Goal: Task Accomplishment & Management: Use online tool/utility

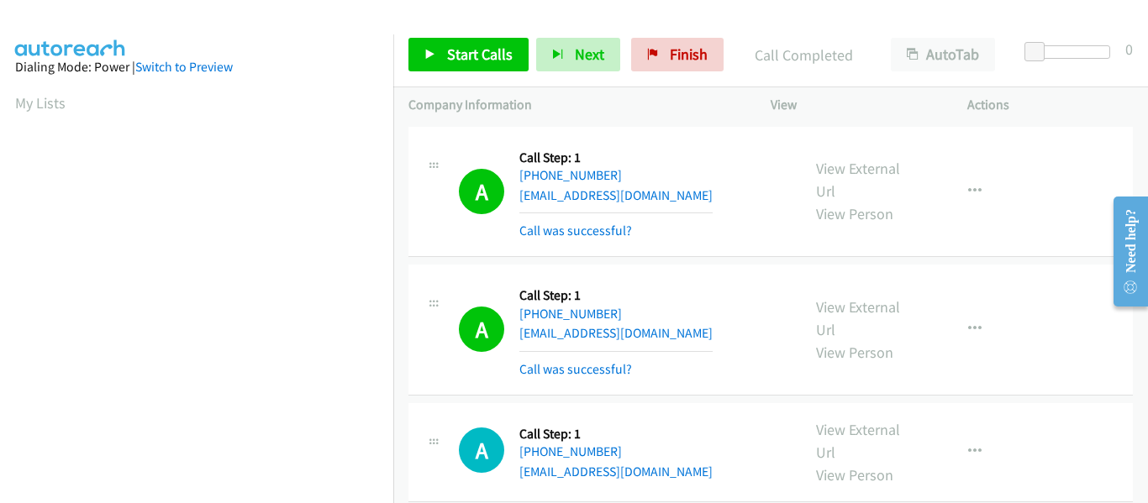
scroll to position [439, 0]
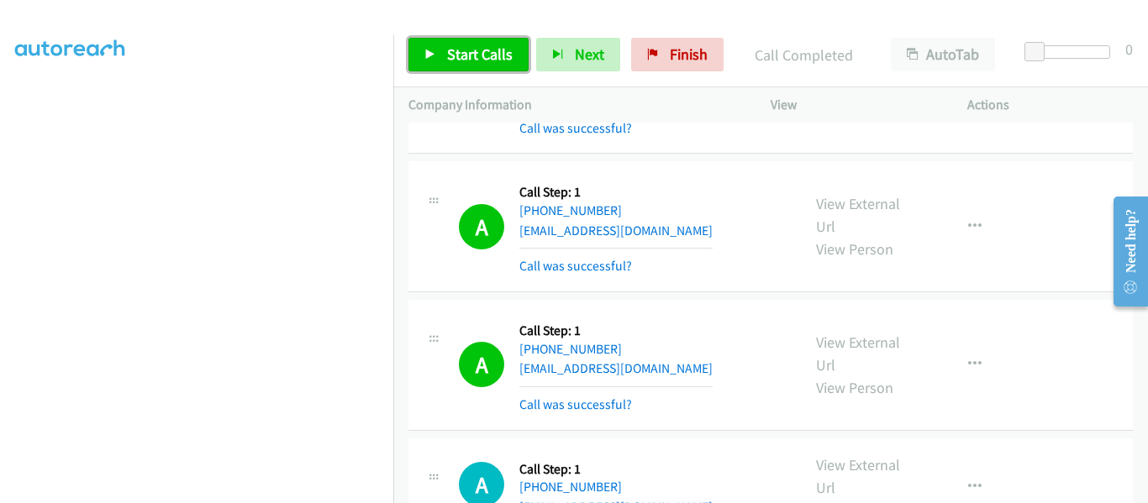
click at [416, 49] on link "Start Calls" at bounding box center [468, 55] width 120 height 34
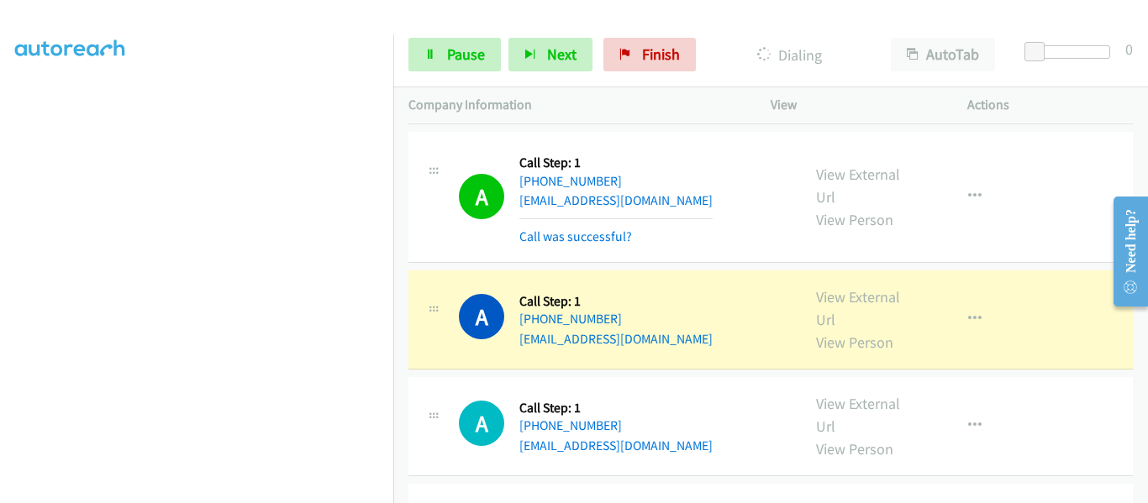
scroll to position [3110, 0]
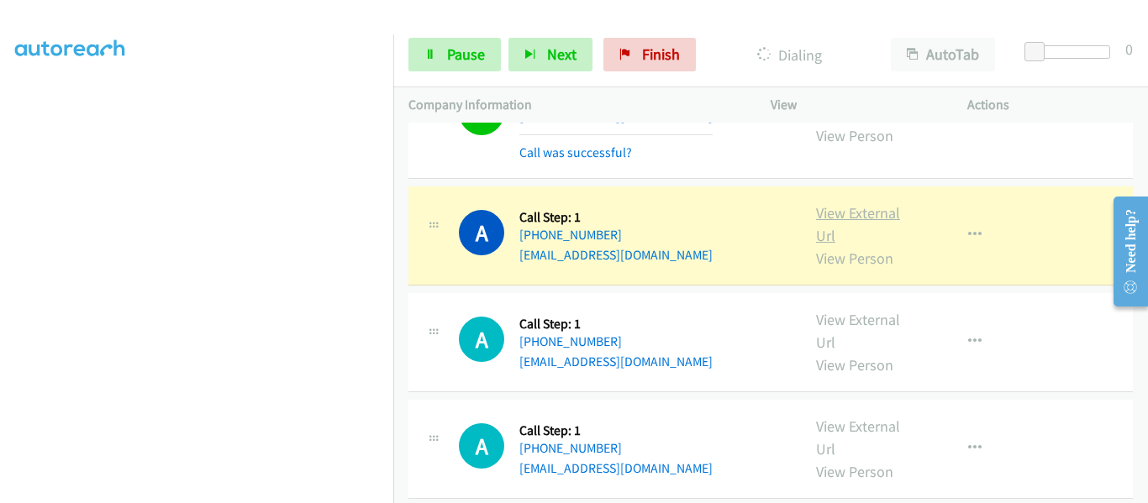
click at [851, 203] on link "View External Url" at bounding box center [858, 224] width 84 height 42
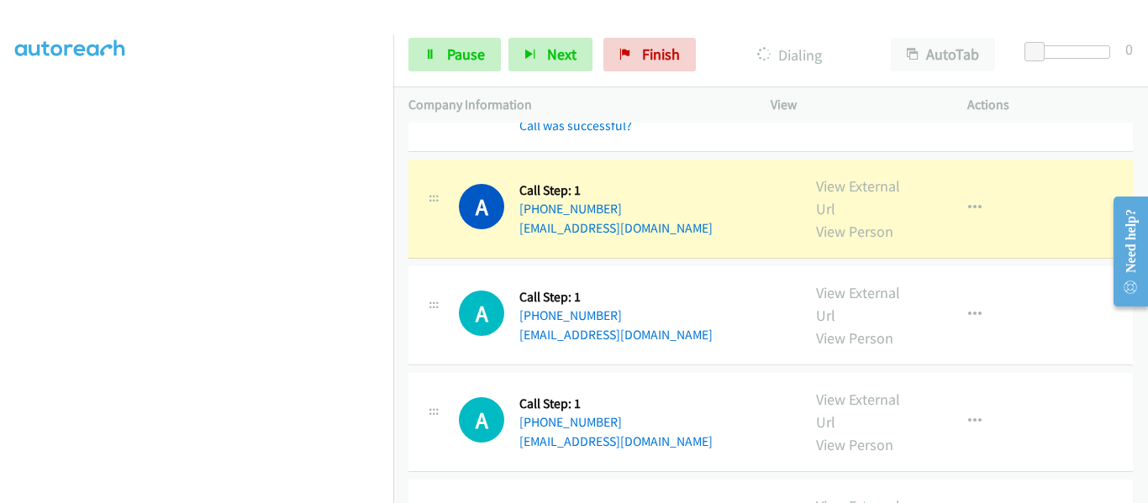
scroll to position [3194, 0]
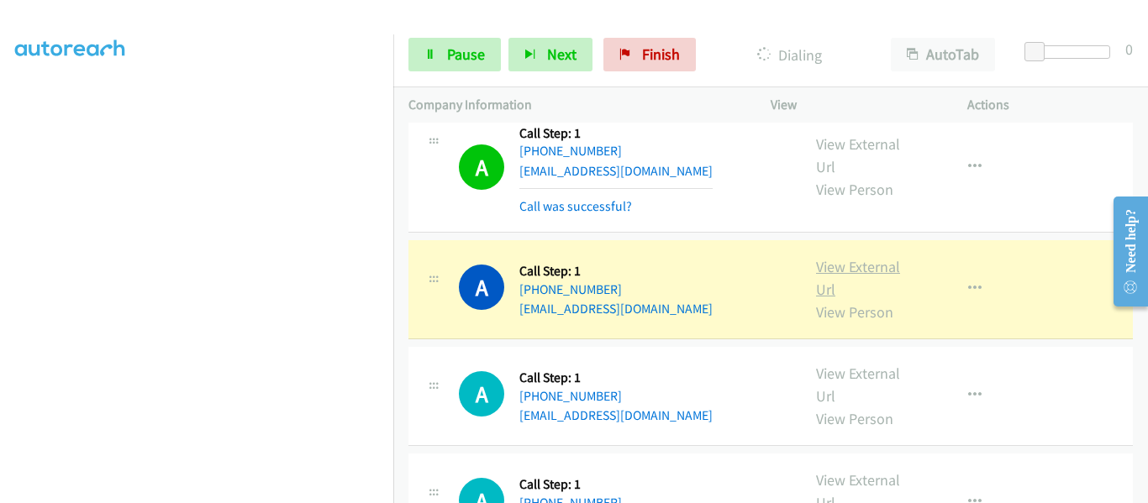
click at [861, 257] on link "View External Url" at bounding box center [858, 278] width 84 height 42
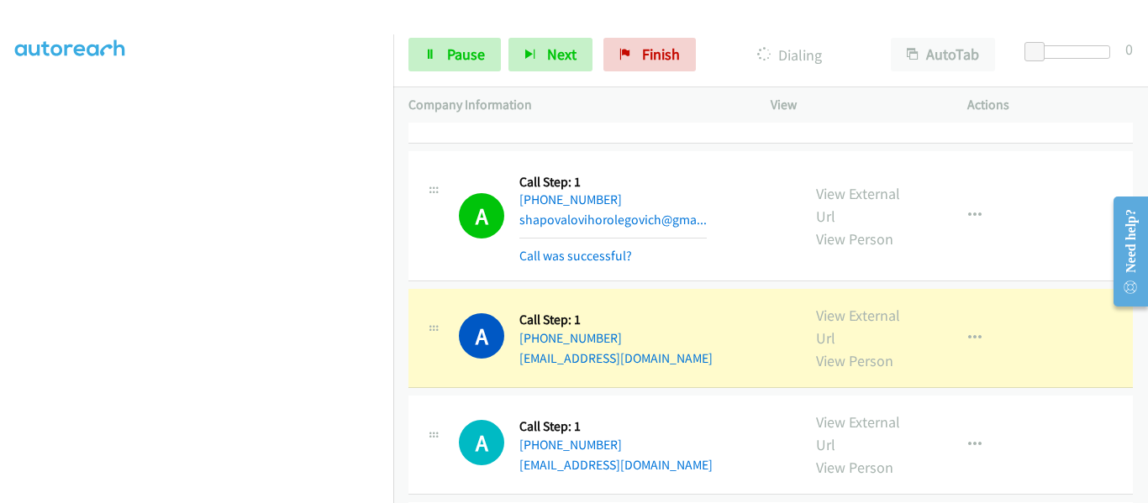
scroll to position [3782, 0]
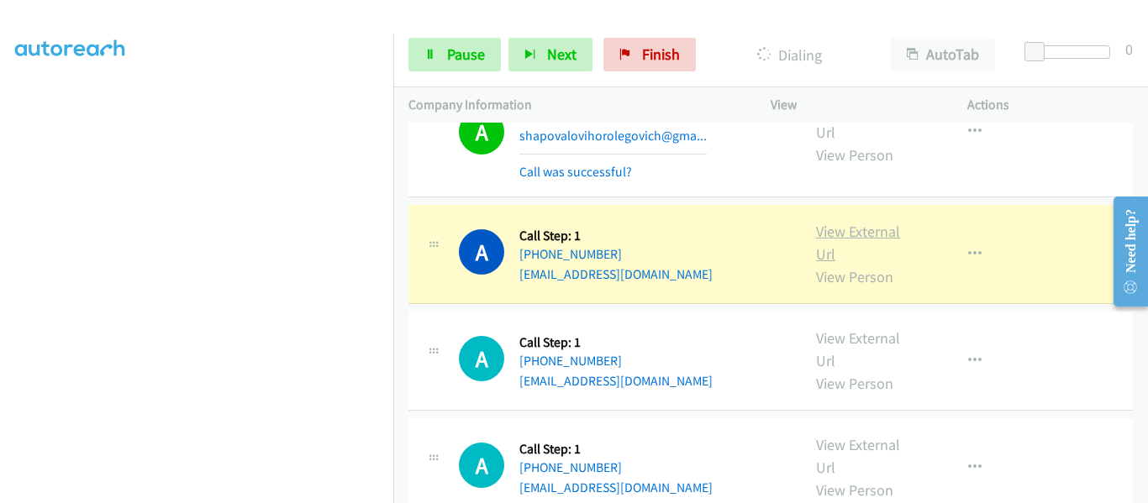
click at [817, 222] on link "View External Url" at bounding box center [858, 243] width 84 height 42
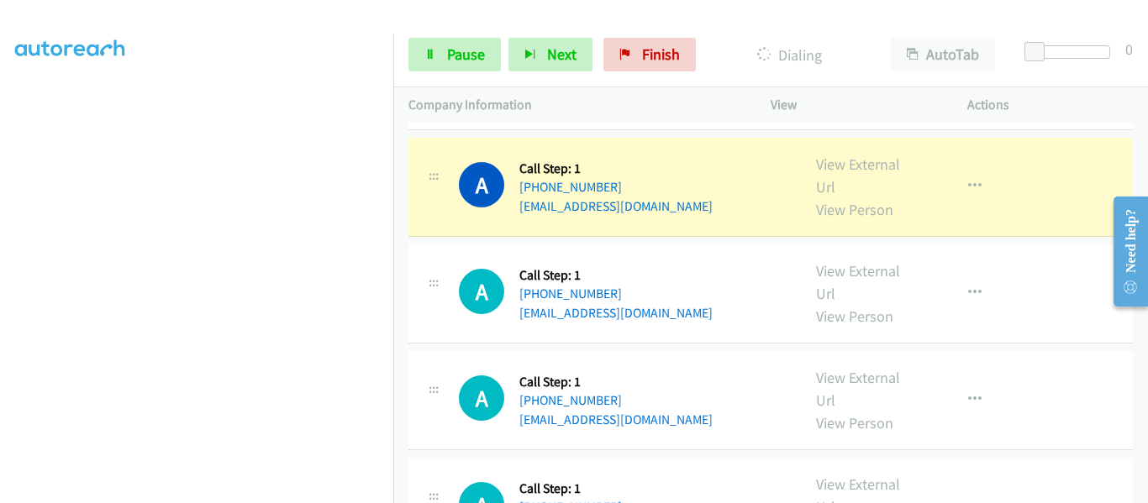
scroll to position [3950, 0]
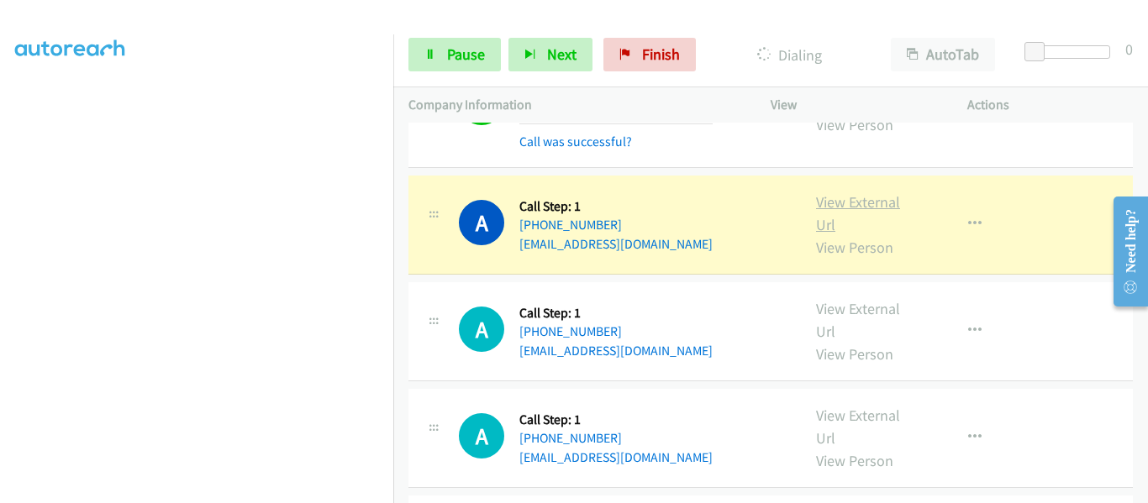
click at [856, 192] on link "View External Url" at bounding box center [858, 213] width 84 height 42
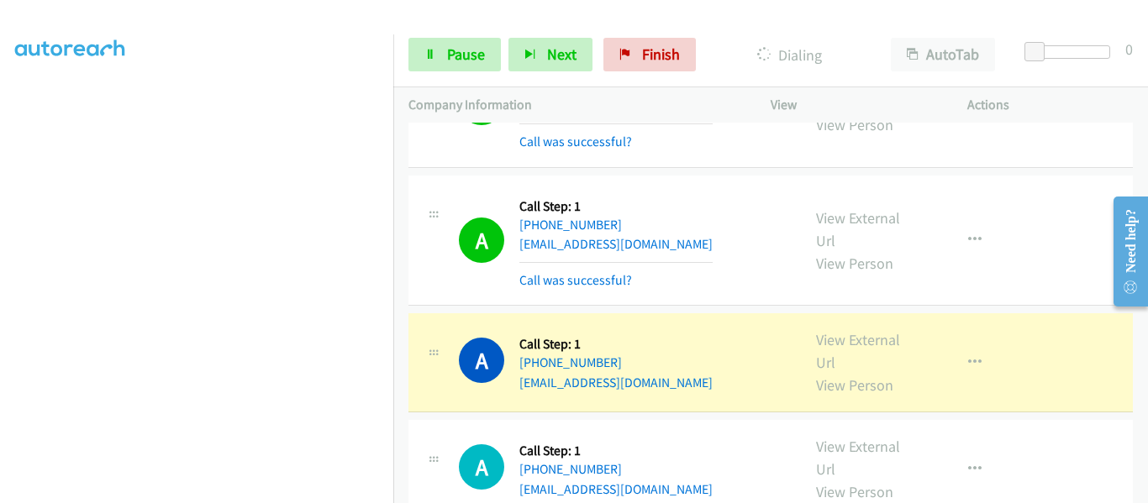
scroll to position [4118, 0]
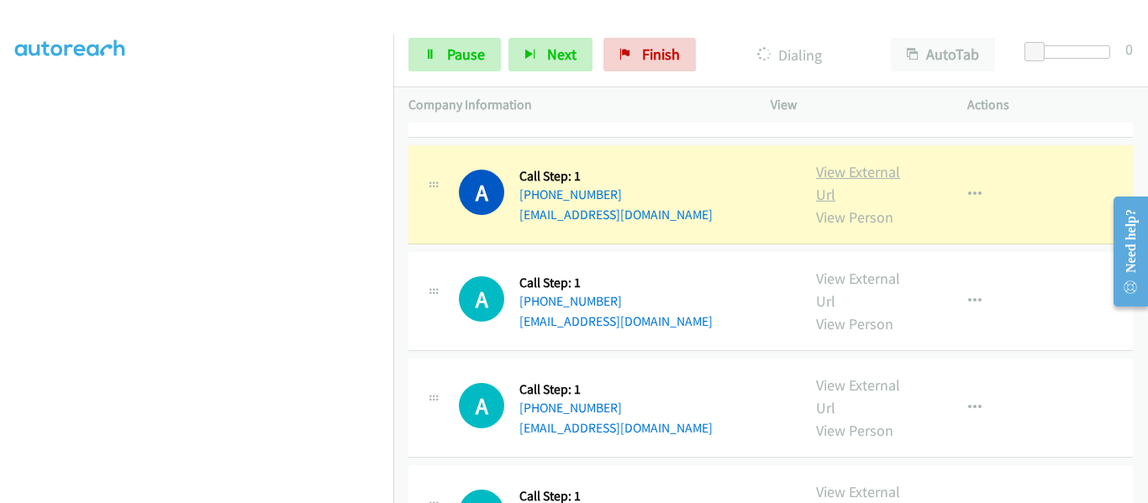
click at [824, 162] on link "View External Url" at bounding box center [858, 183] width 84 height 42
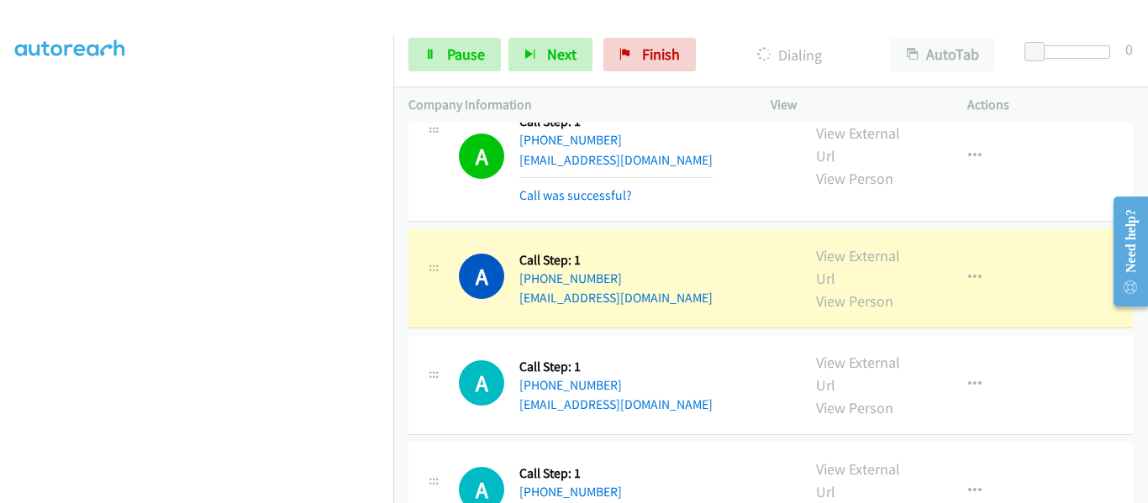
scroll to position [4202, 0]
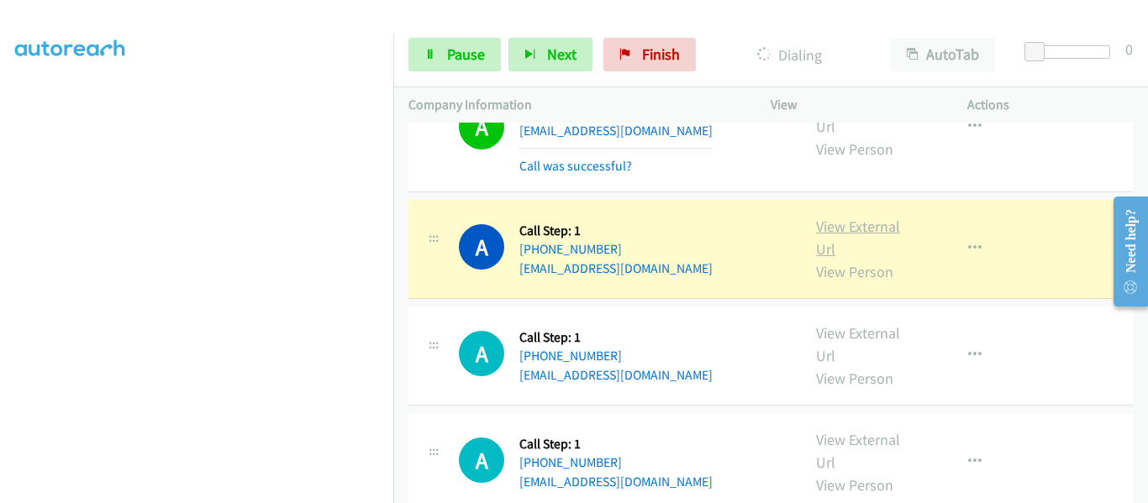
click at [858, 217] on link "View External Url" at bounding box center [858, 238] width 84 height 42
click at [968, 242] on icon "button" at bounding box center [974, 248] width 13 height 13
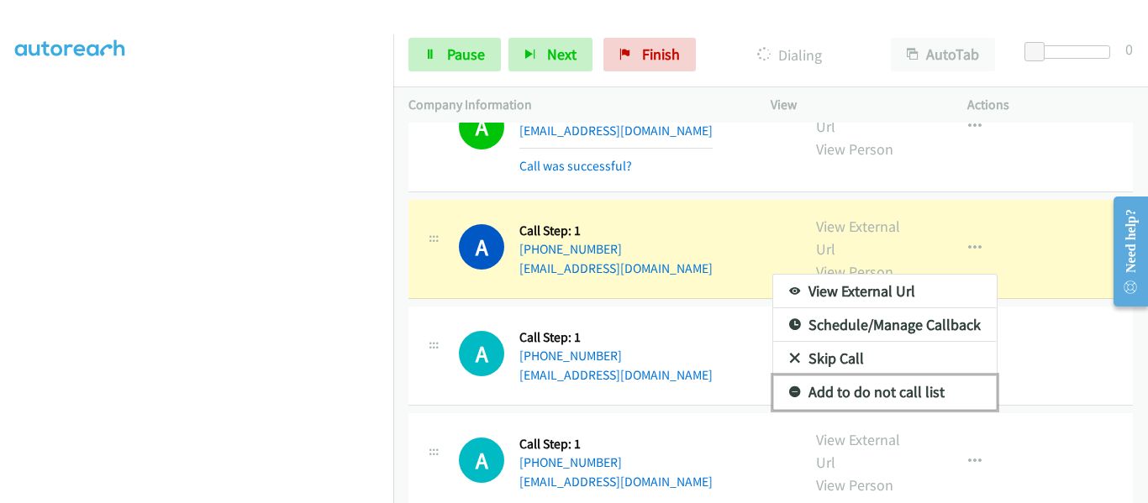
click at [905, 376] on link "Add to do not call list" at bounding box center [885, 393] width 224 height 34
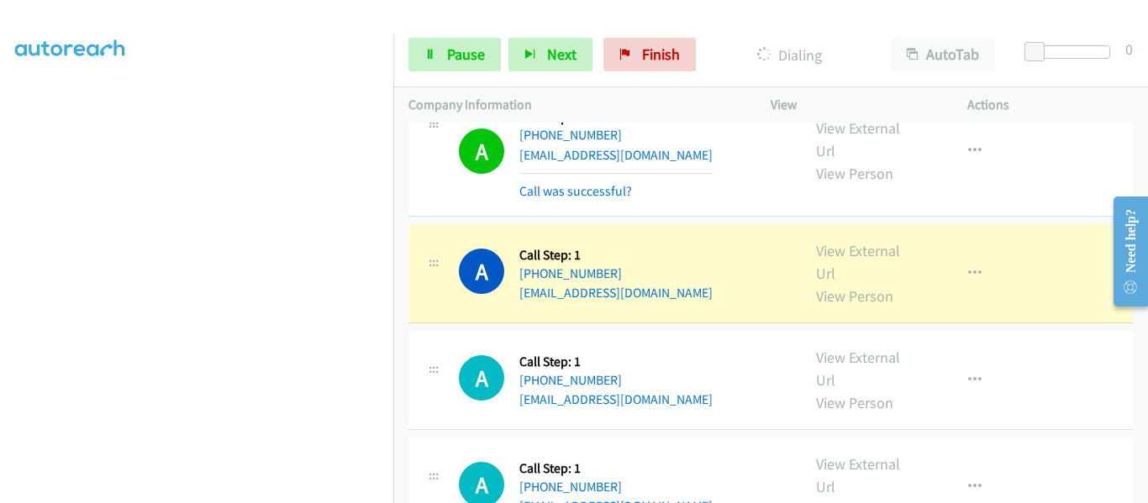
scroll to position [4538, 0]
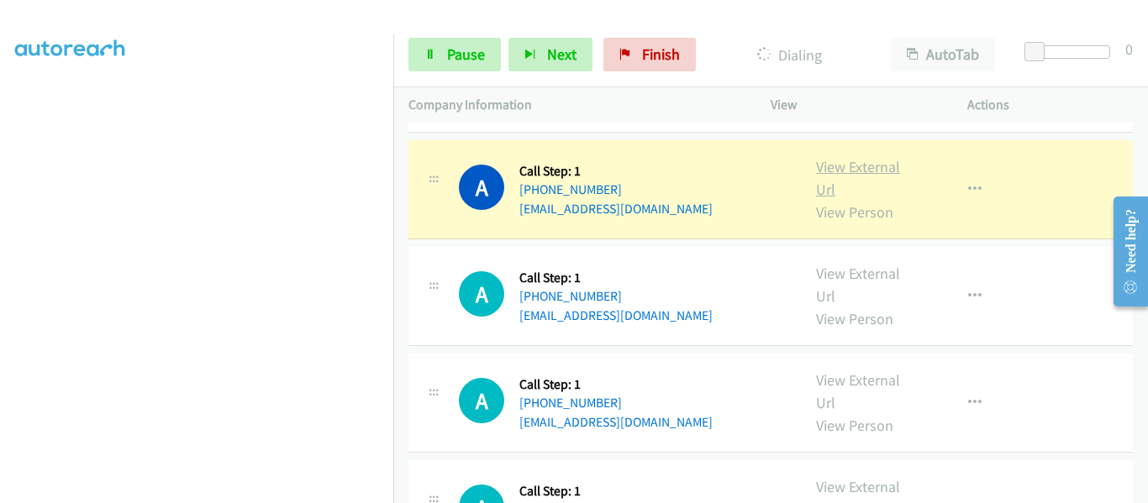
click at [850, 157] on link "View External Url" at bounding box center [858, 178] width 84 height 42
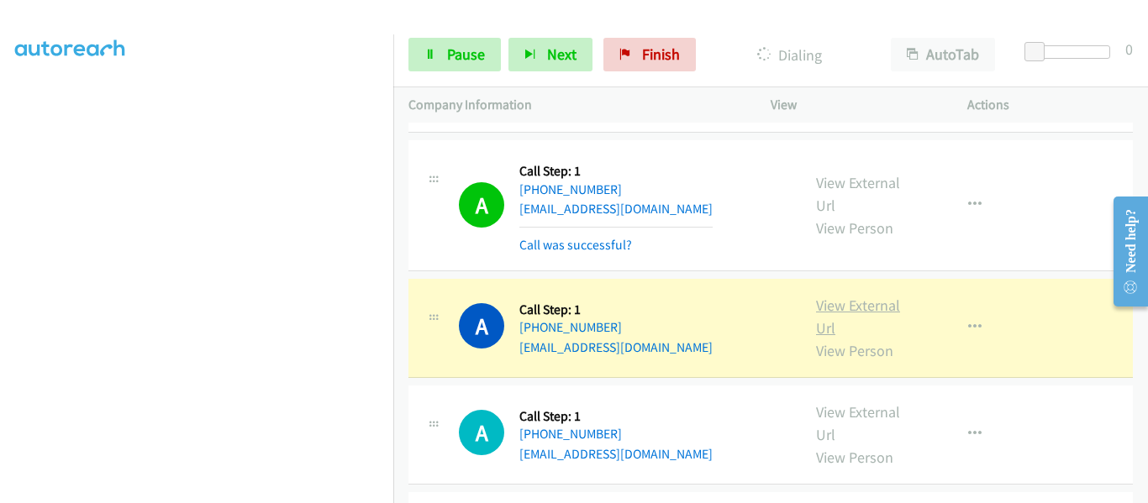
click at [864, 296] on link "View External Url" at bounding box center [858, 317] width 84 height 42
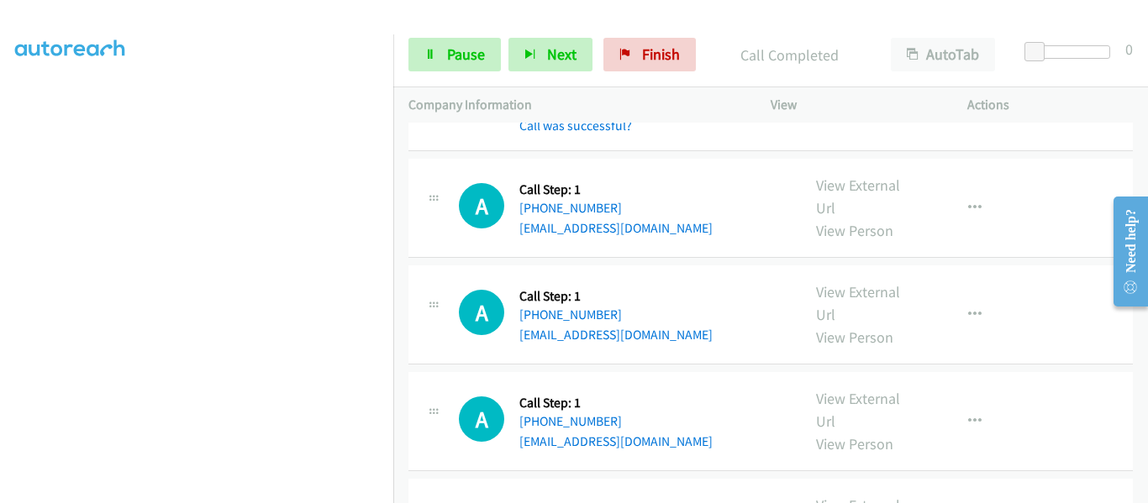
scroll to position [4822, 0]
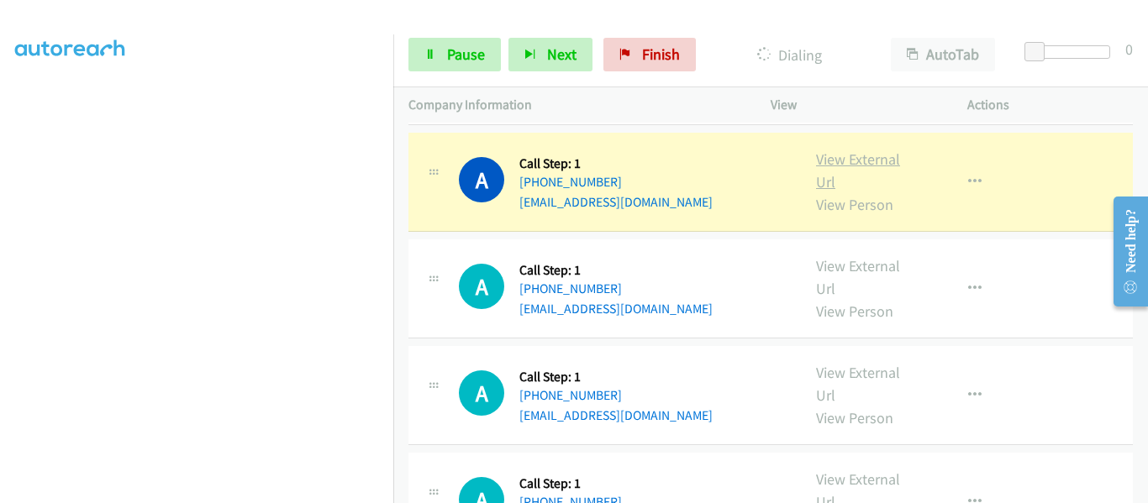
click at [832, 150] on link "View External Url" at bounding box center [858, 171] width 84 height 42
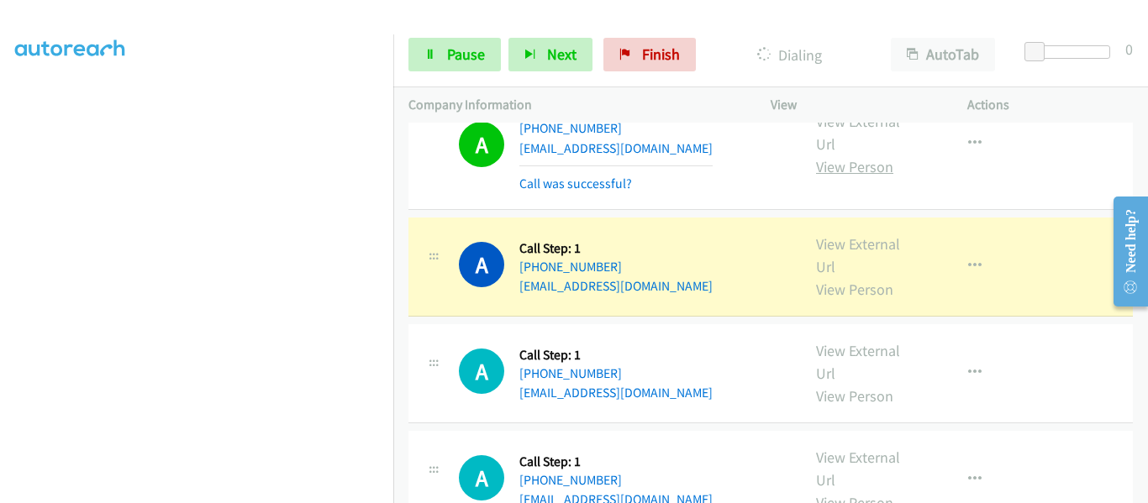
scroll to position [4906, 0]
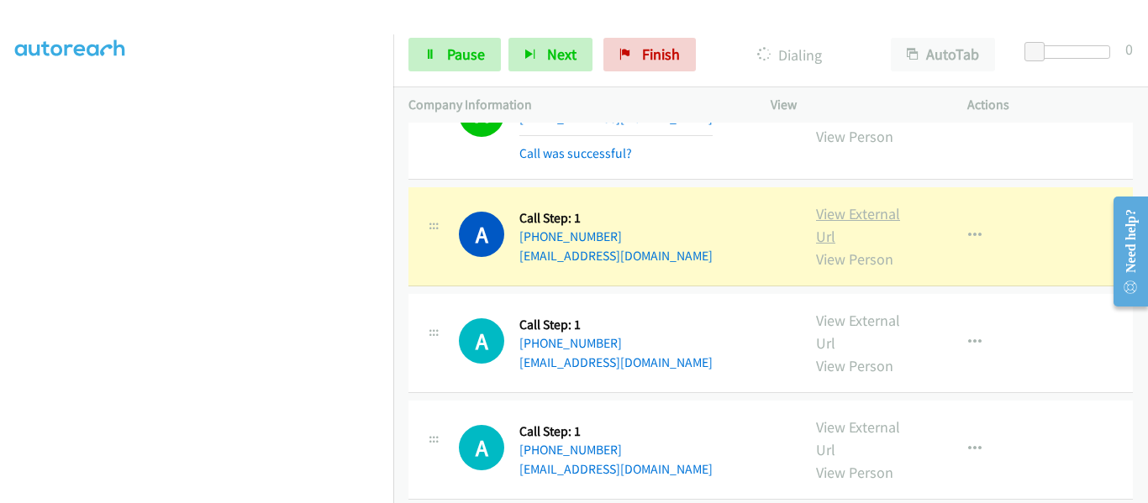
click at [837, 204] on link "View External Url" at bounding box center [858, 225] width 84 height 42
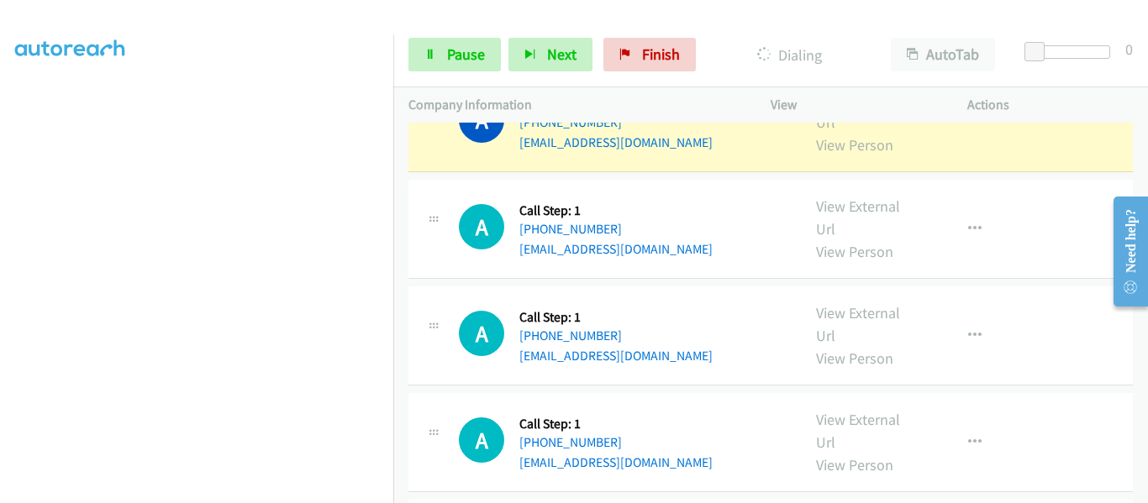
scroll to position [5075, 0]
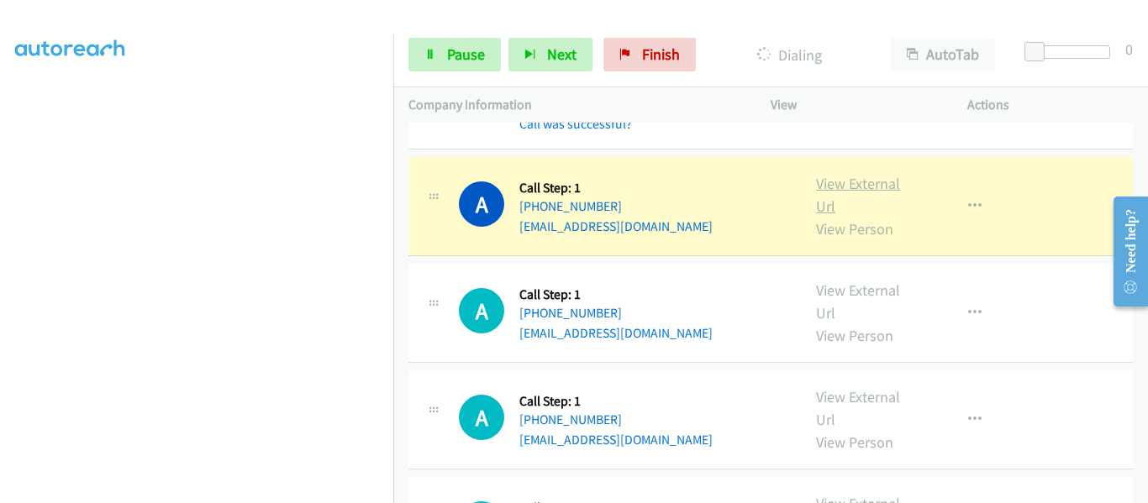
click at [839, 174] on link "View External Url" at bounding box center [858, 195] width 84 height 42
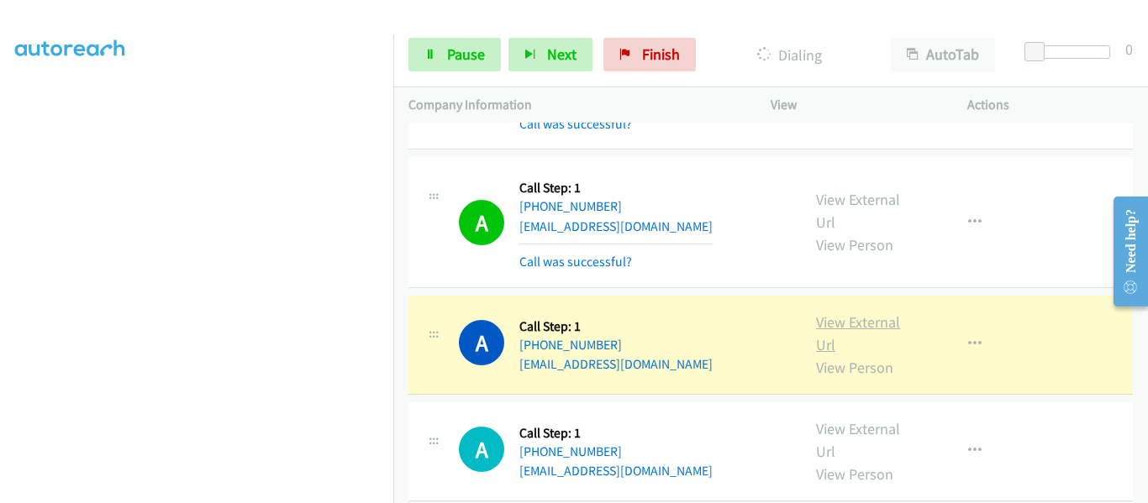
click at [851, 313] on link "View External Url" at bounding box center [858, 334] width 84 height 42
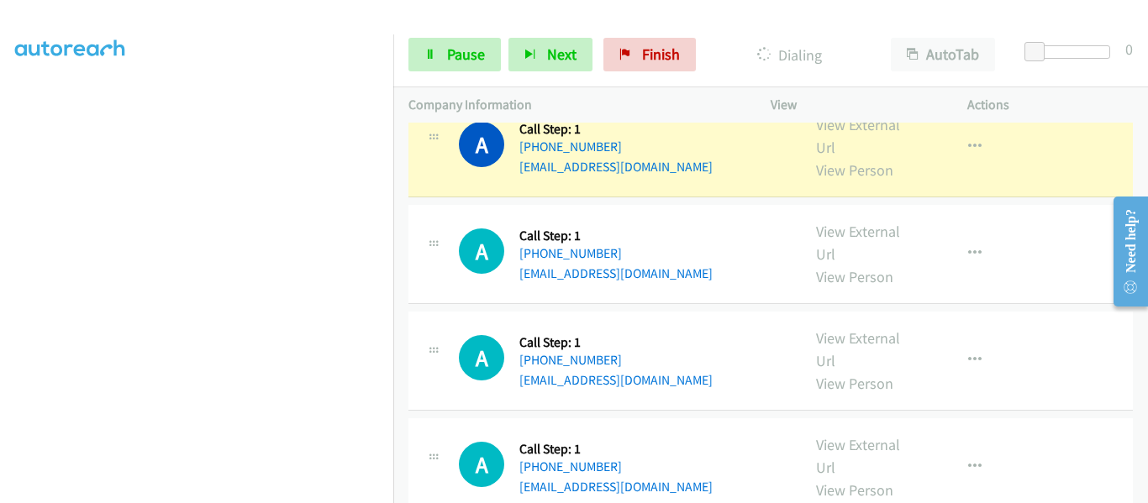
scroll to position [5327, 0]
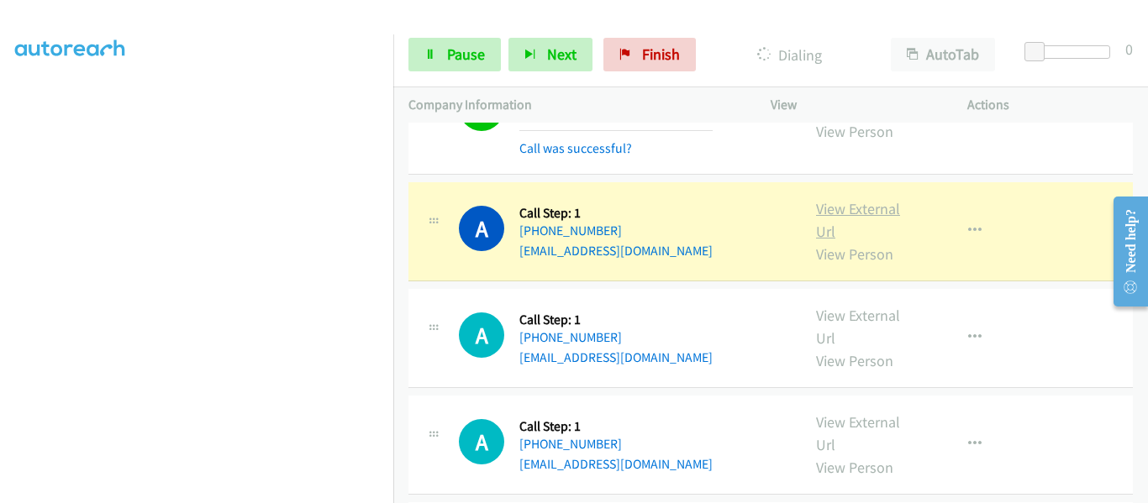
click at [828, 199] on link "View External Url" at bounding box center [858, 220] width 84 height 42
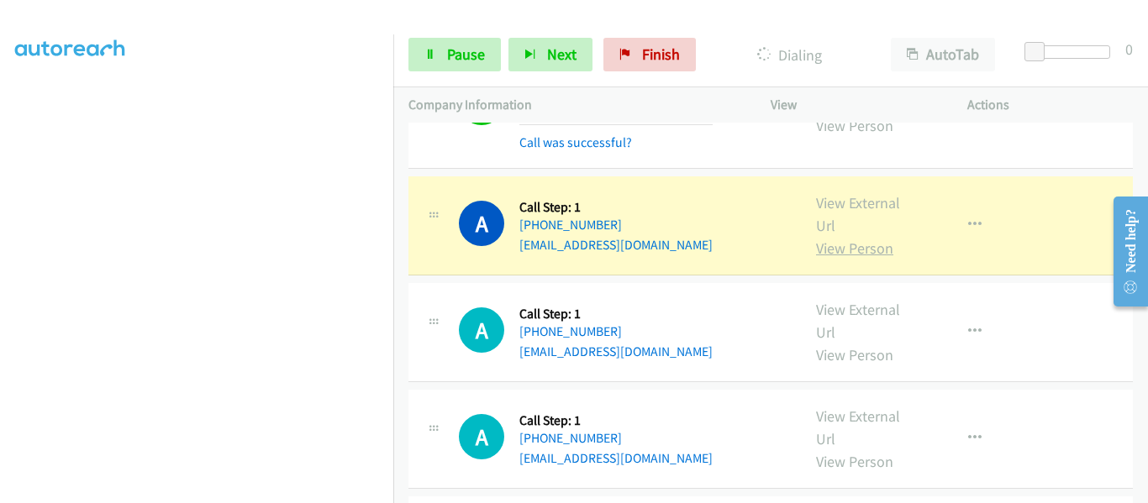
scroll to position [5579, 0]
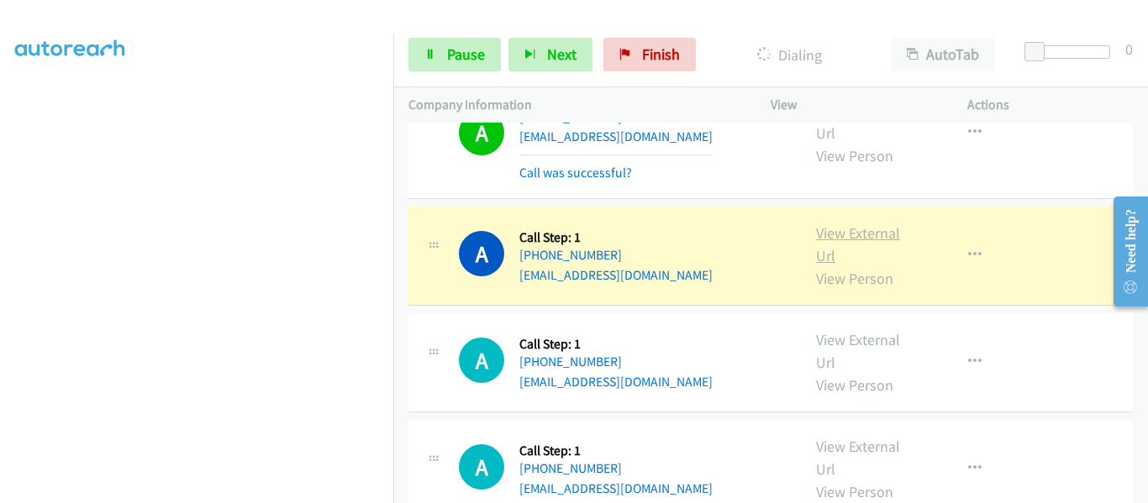
click at [841, 224] on link "View External Url" at bounding box center [858, 245] width 84 height 42
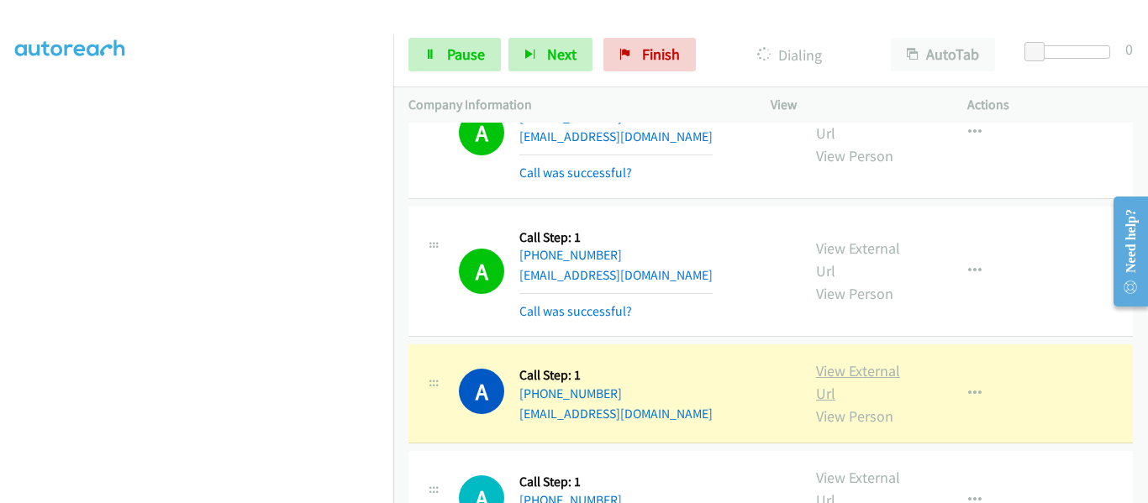
click at [836, 361] on link "View External Url" at bounding box center [858, 382] width 84 height 42
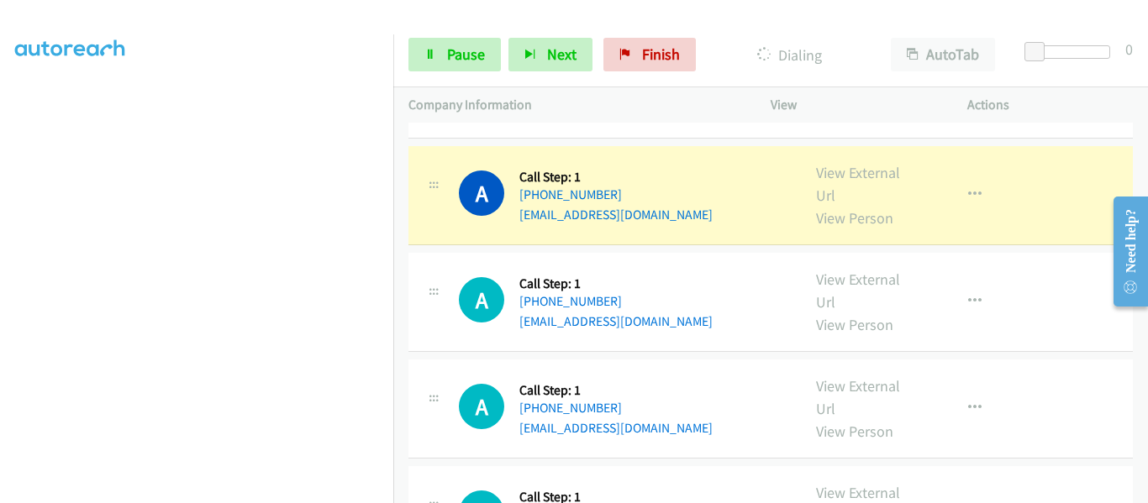
scroll to position [5915, 0]
click at [823, 165] on div "View External Url View Person" at bounding box center [869, 196] width 106 height 68
click at [819, 176] on link "View External Url" at bounding box center [858, 185] width 84 height 42
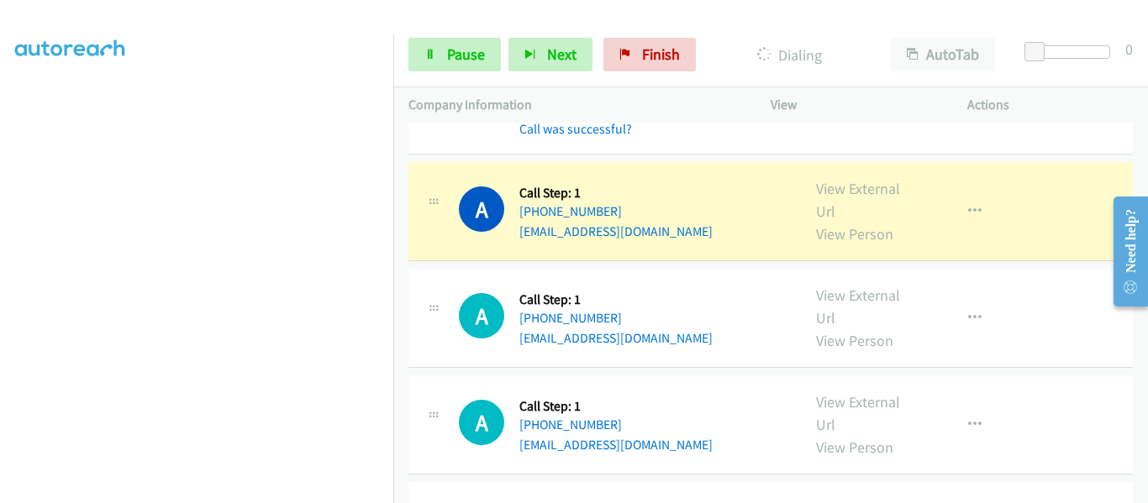
scroll to position [5999, 0]
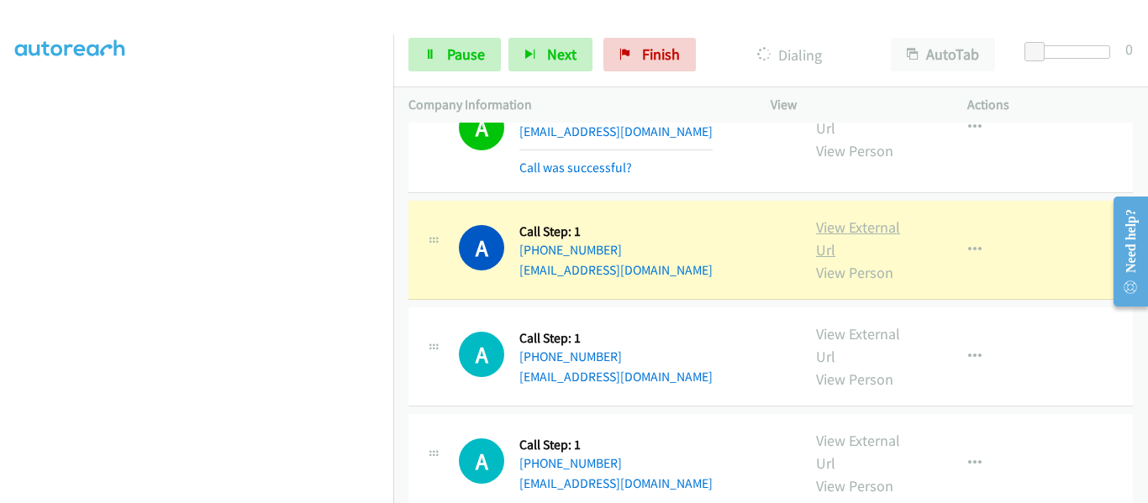
click at [867, 218] on link "View External Url" at bounding box center [858, 239] width 84 height 42
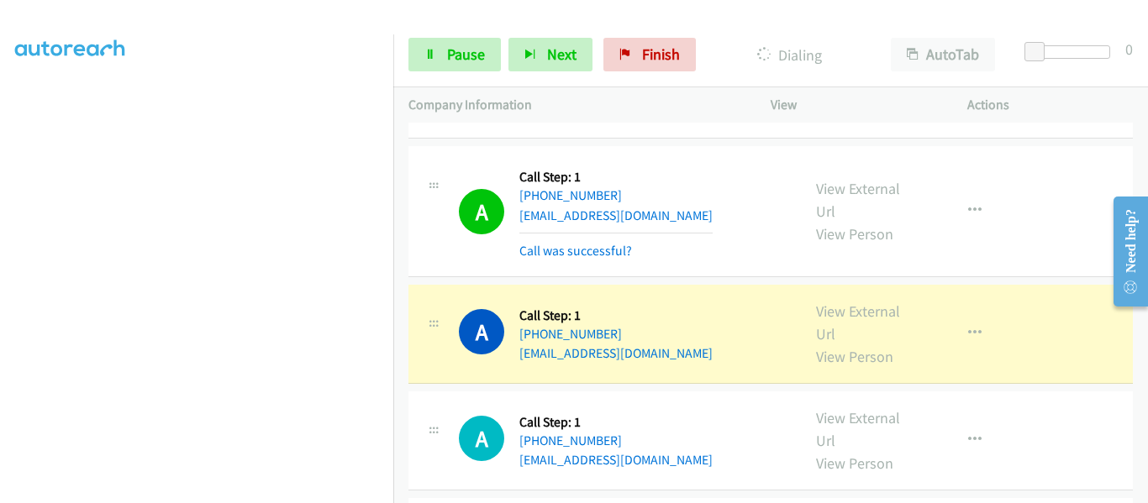
scroll to position [6083, 0]
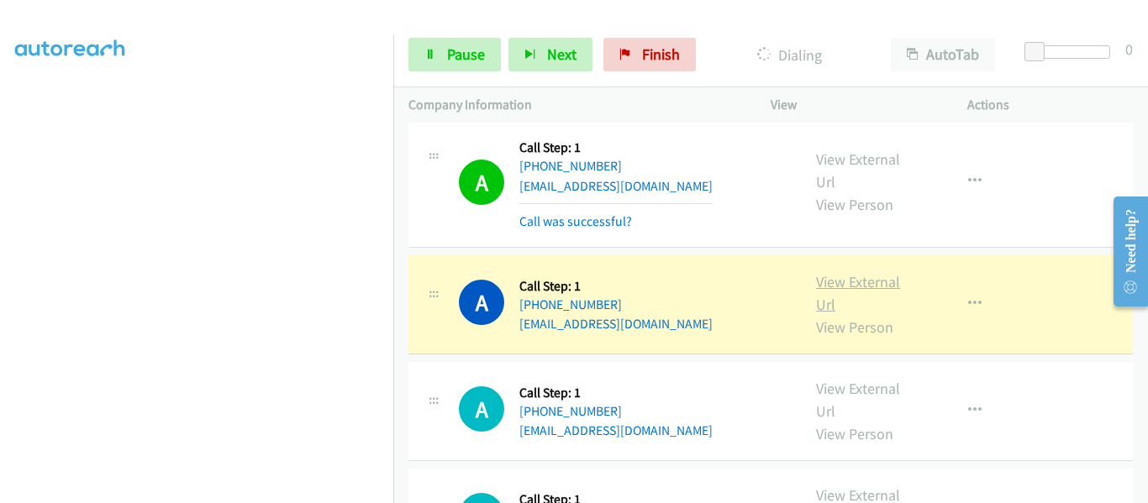
click at [860, 272] on link "View External Url" at bounding box center [858, 293] width 84 height 42
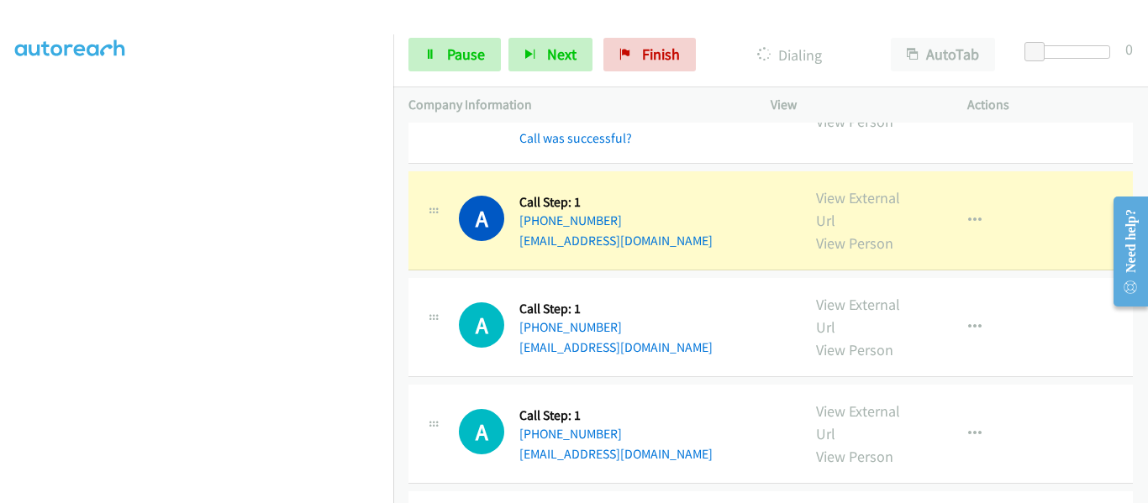
scroll to position [6335, 0]
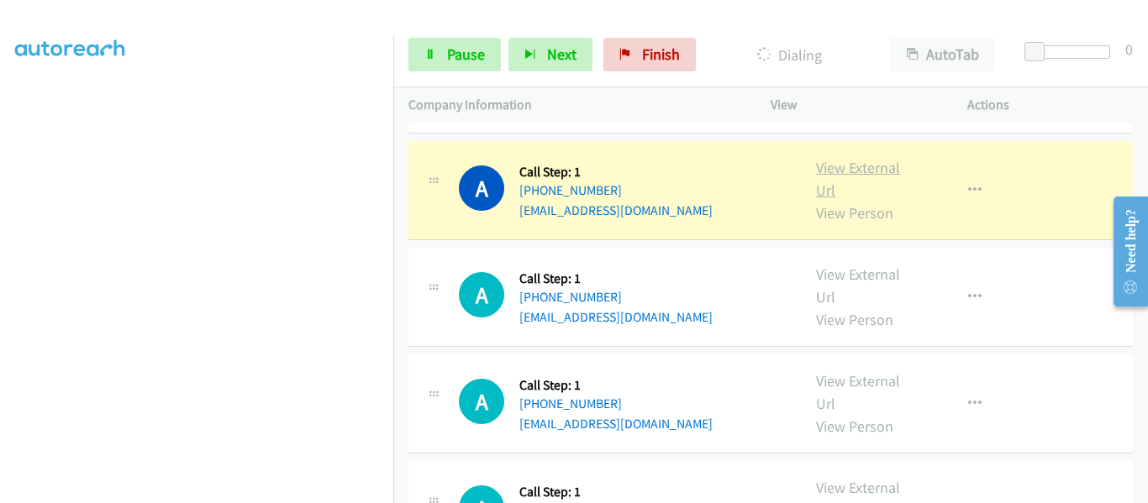
click at [857, 158] on link "View External Url" at bounding box center [858, 179] width 84 height 42
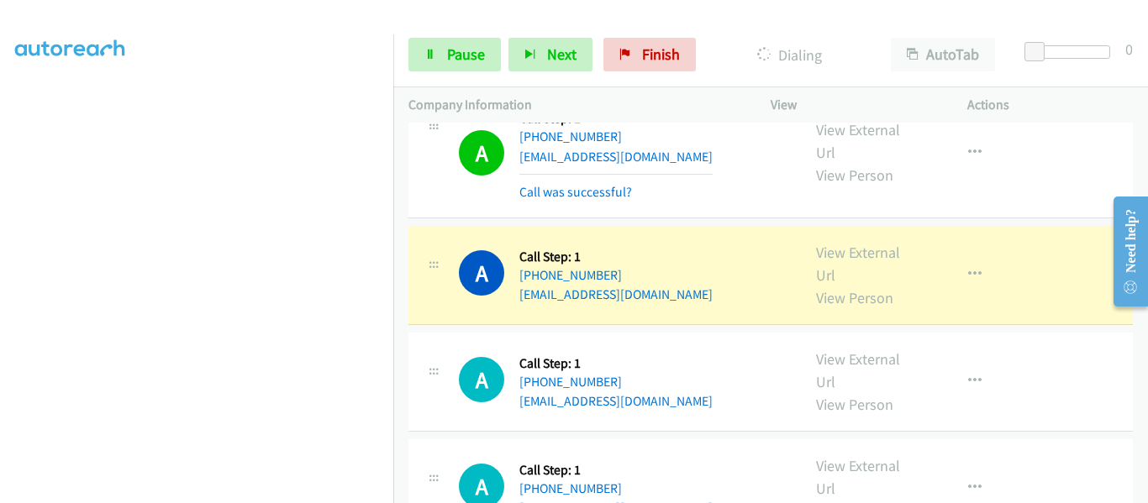
scroll to position [6419, 0]
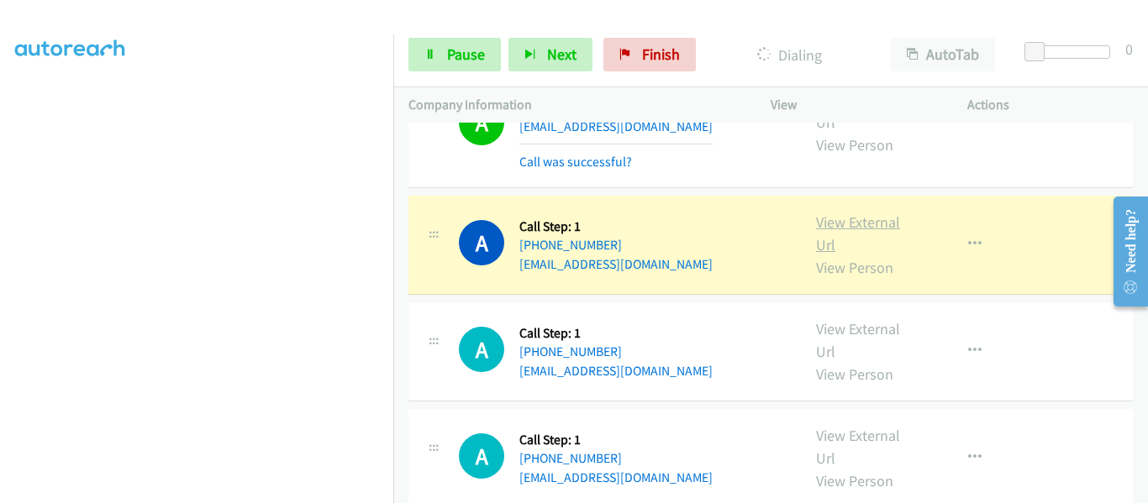
click at [851, 213] on link "View External Url" at bounding box center [858, 234] width 84 height 42
click at [434, 51] on icon at bounding box center [430, 56] width 12 height 12
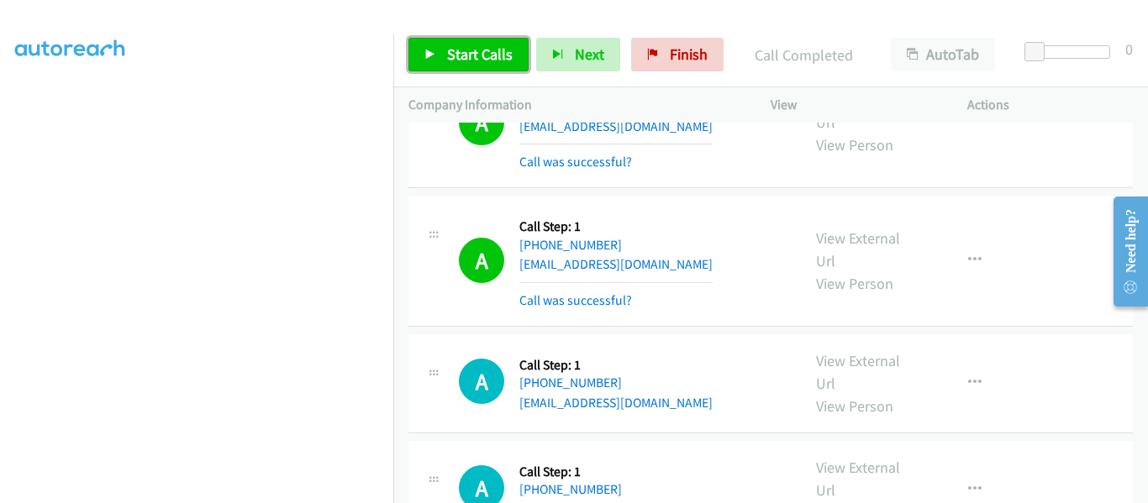
click at [427, 56] on icon at bounding box center [430, 56] width 12 height 12
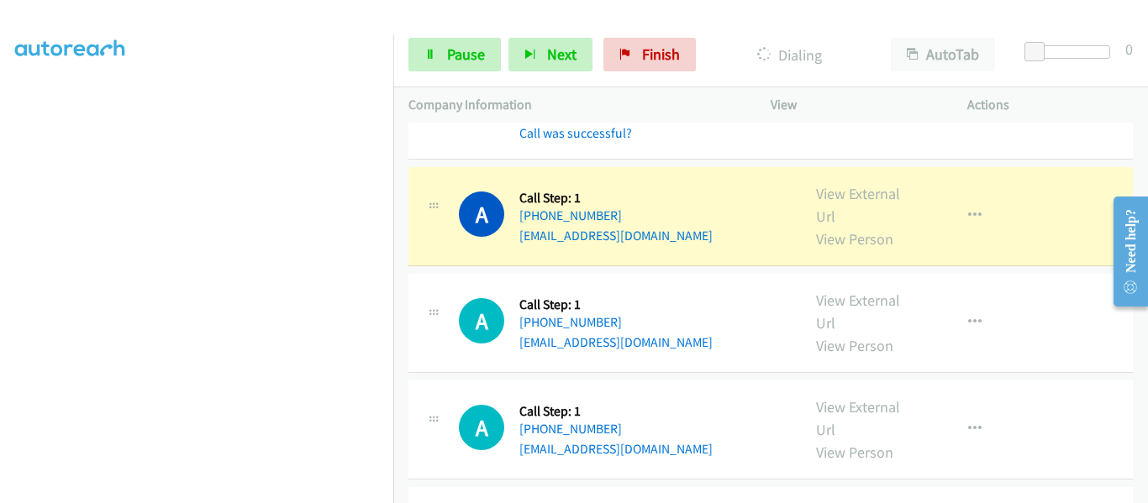
scroll to position [6587, 0]
click at [832, 183] on link "View External Url" at bounding box center [858, 204] width 84 height 42
click at [968, 208] on icon "button" at bounding box center [974, 214] width 13 height 13
click at [0, 0] on div at bounding box center [0, 0] width 0 height 0
click at [968, 208] on icon "button" at bounding box center [974, 214] width 13 height 13
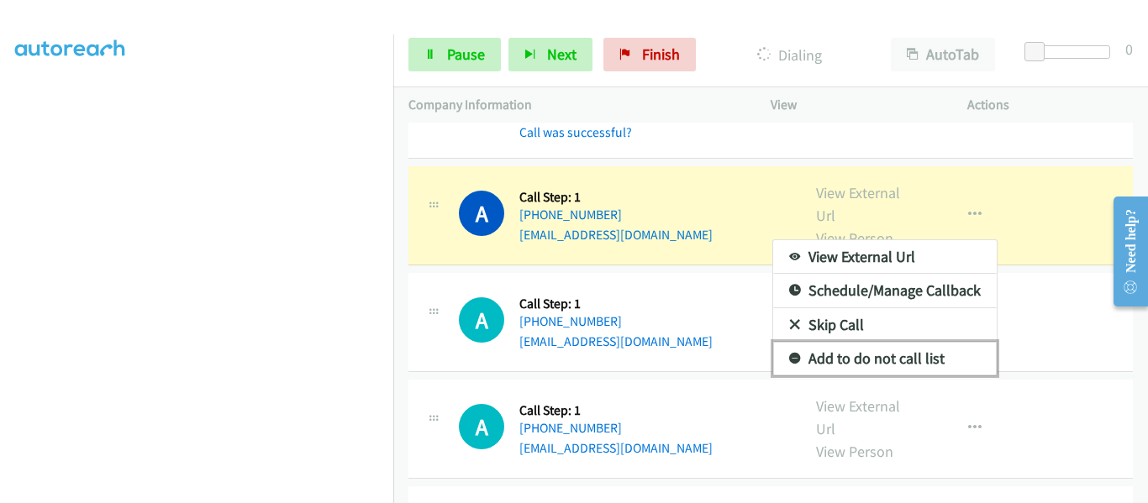
click at [915, 342] on link "Add to do not call list" at bounding box center [885, 359] width 224 height 34
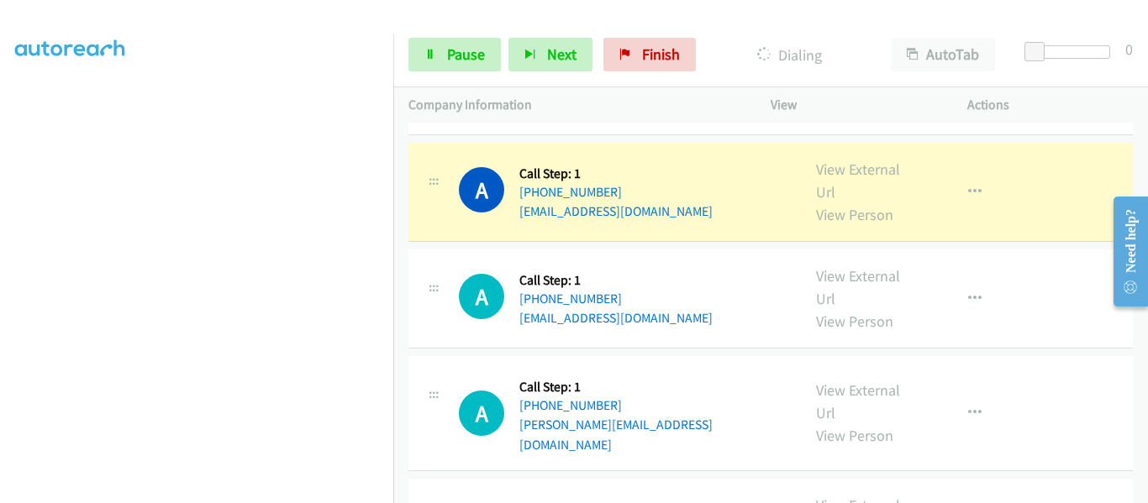
scroll to position [6755, 0]
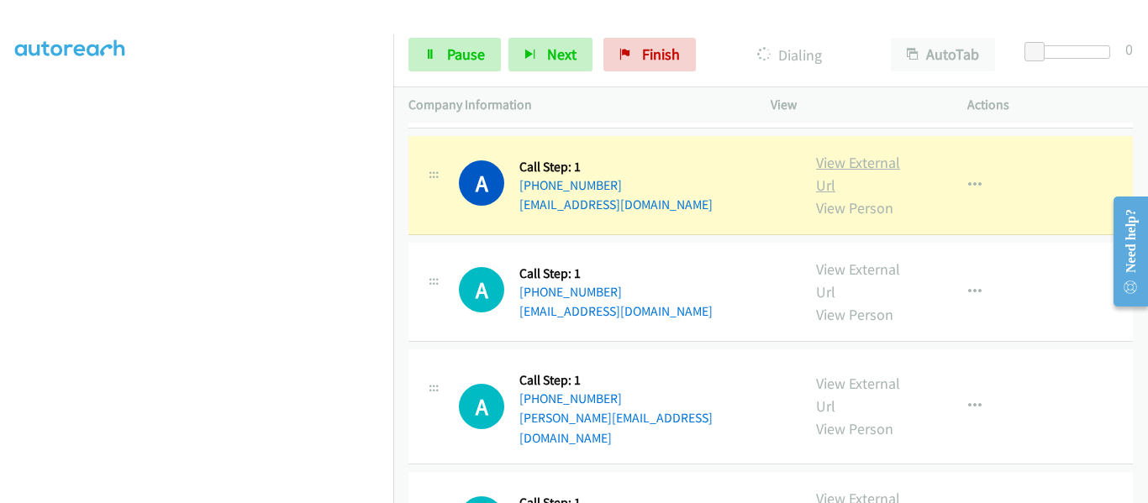
click at [870, 153] on link "View External Url" at bounding box center [858, 174] width 84 height 42
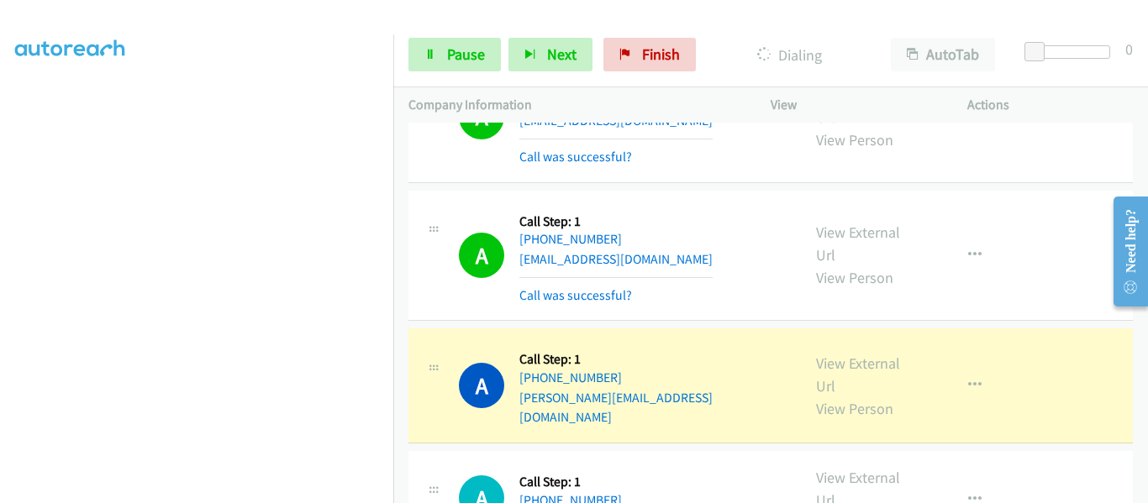
scroll to position [6924, 0]
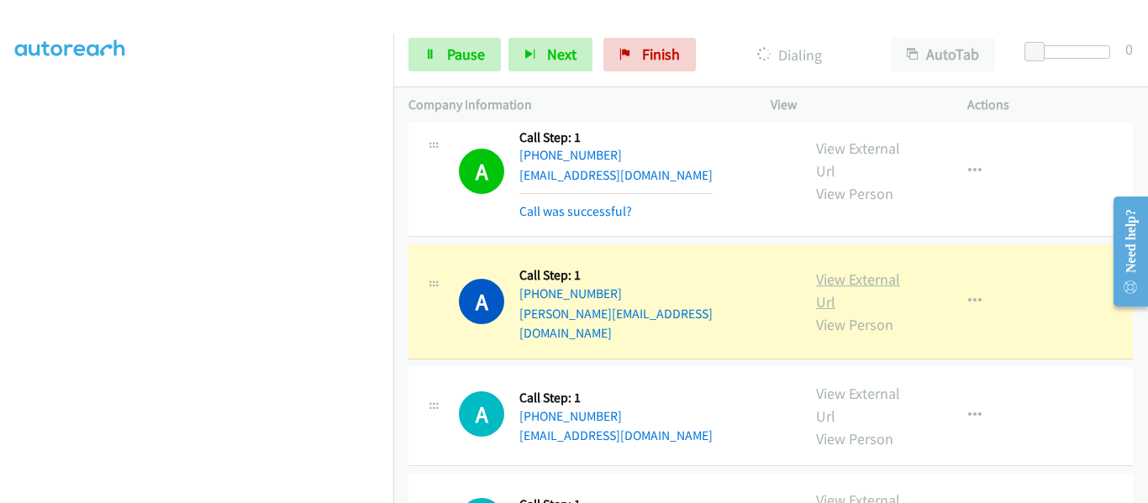
click at [853, 270] on link "View External Url" at bounding box center [858, 291] width 84 height 42
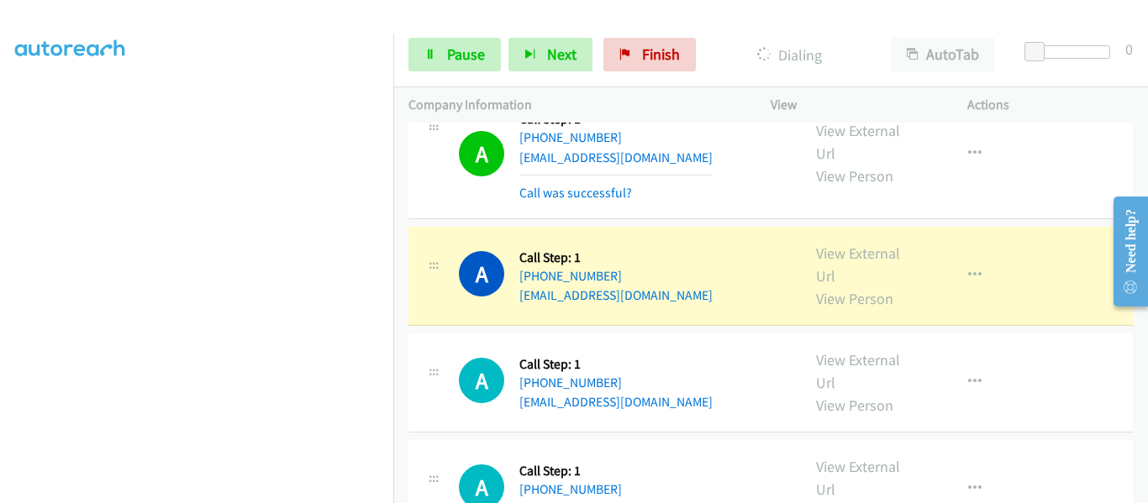
scroll to position [7260, 0]
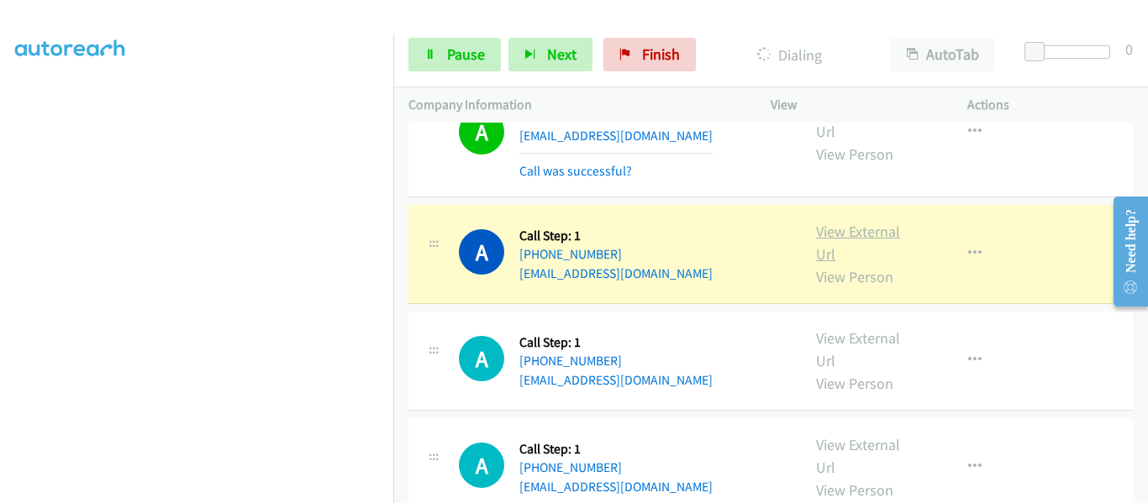
click at [852, 222] on link "View External Url" at bounding box center [858, 243] width 84 height 42
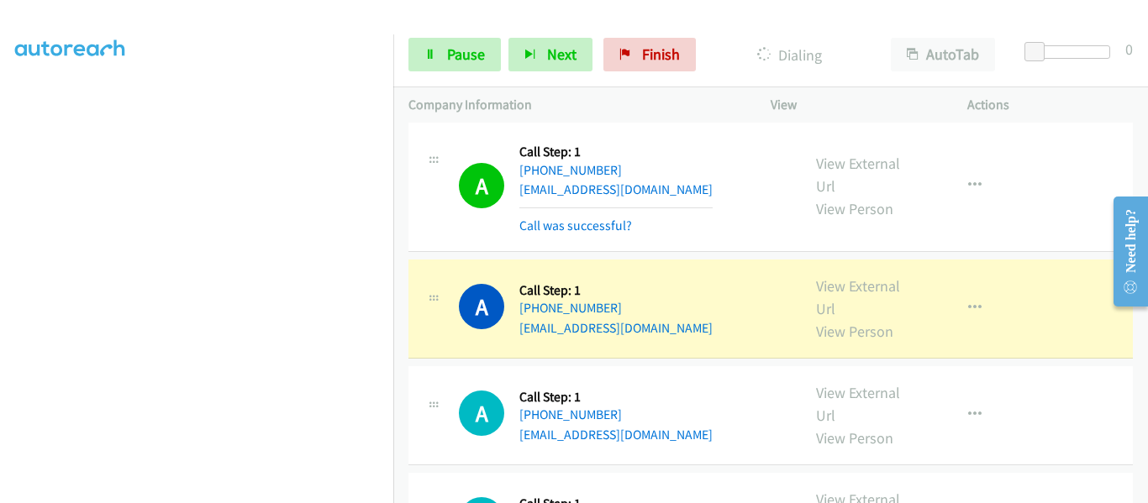
scroll to position [7428, 0]
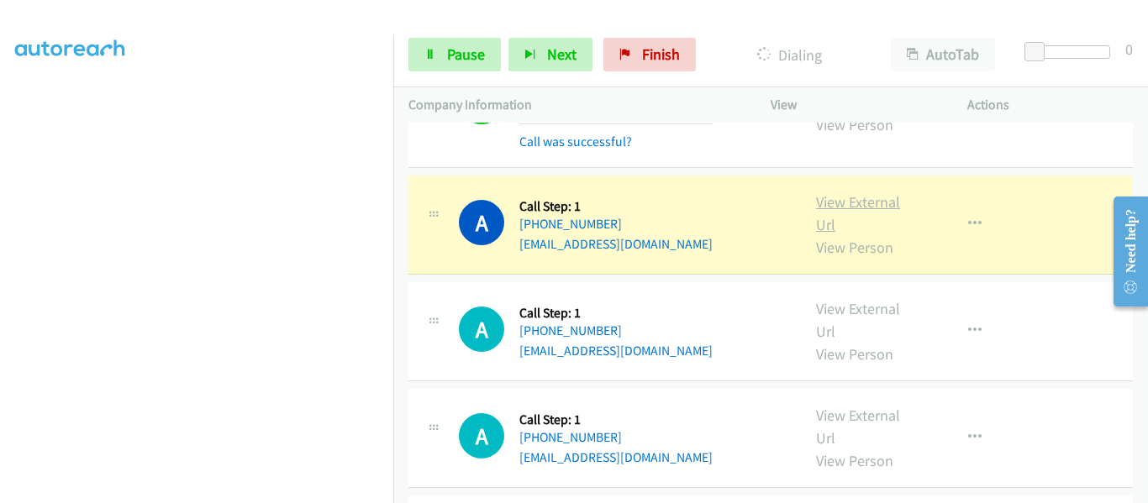
click at [847, 192] on link "View External Url" at bounding box center [858, 213] width 84 height 42
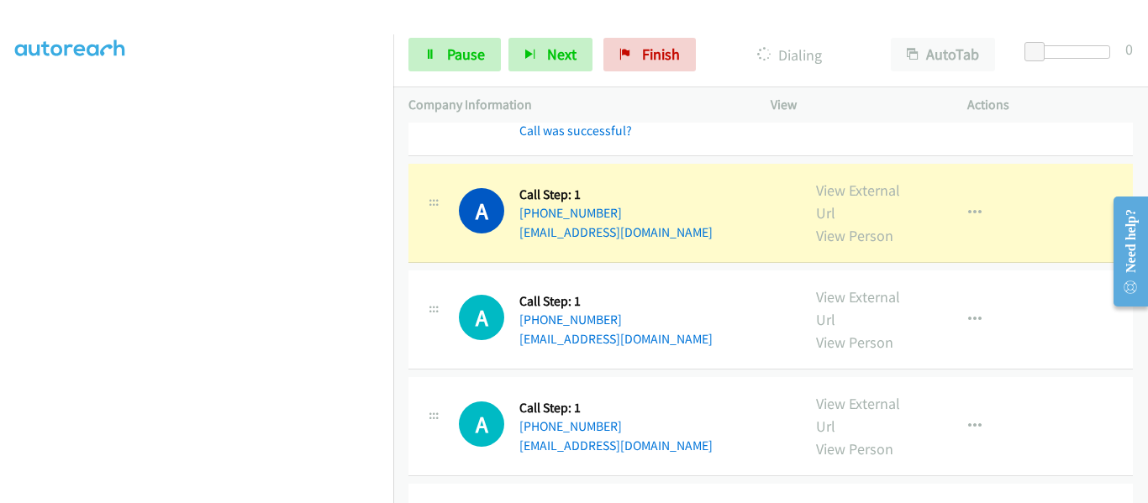
scroll to position [7596, 0]
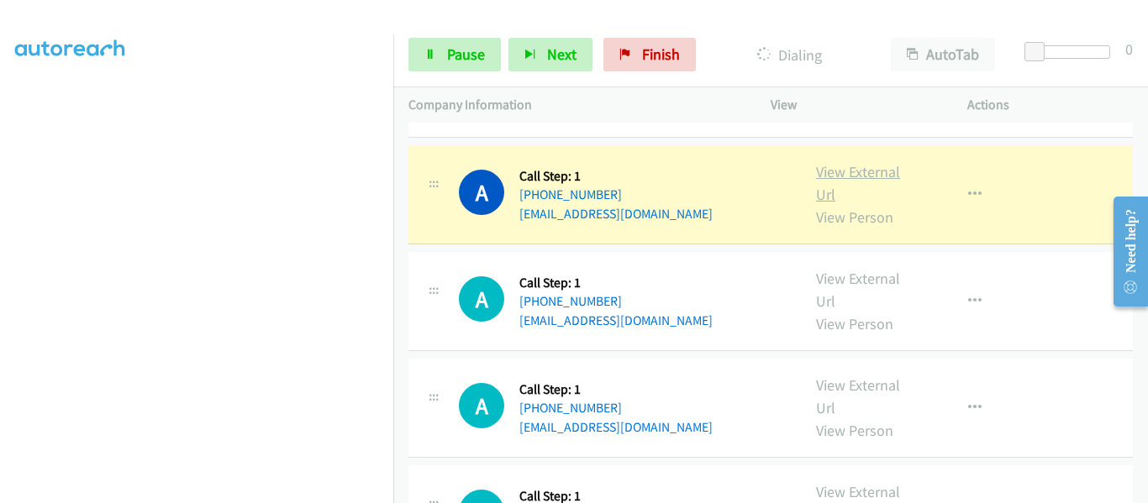
click at [865, 162] on link "View External Url" at bounding box center [858, 183] width 84 height 42
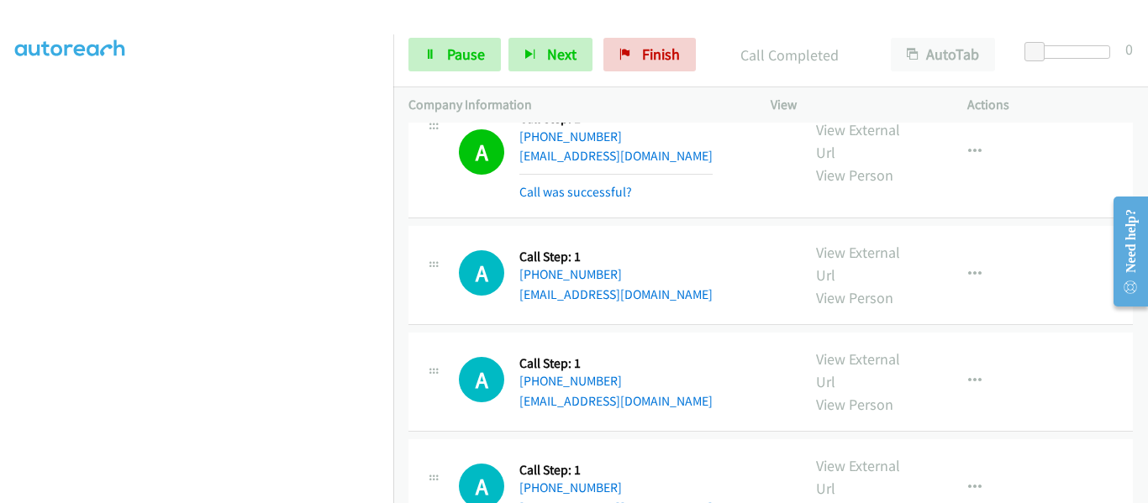
scroll to position [7680, 0]
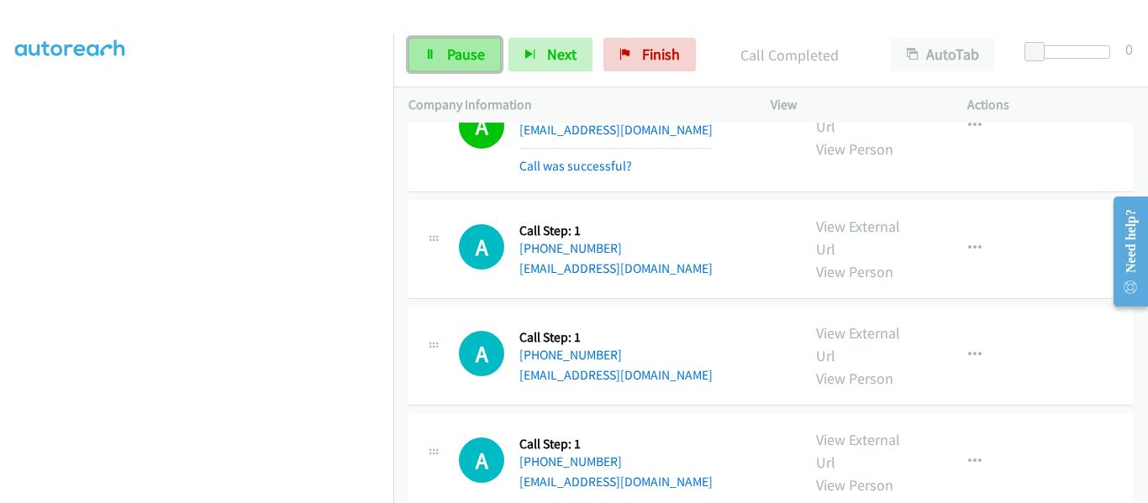
click at [427, 47] on link "Pause" at bounding box center [454, 55] width 92 height 34
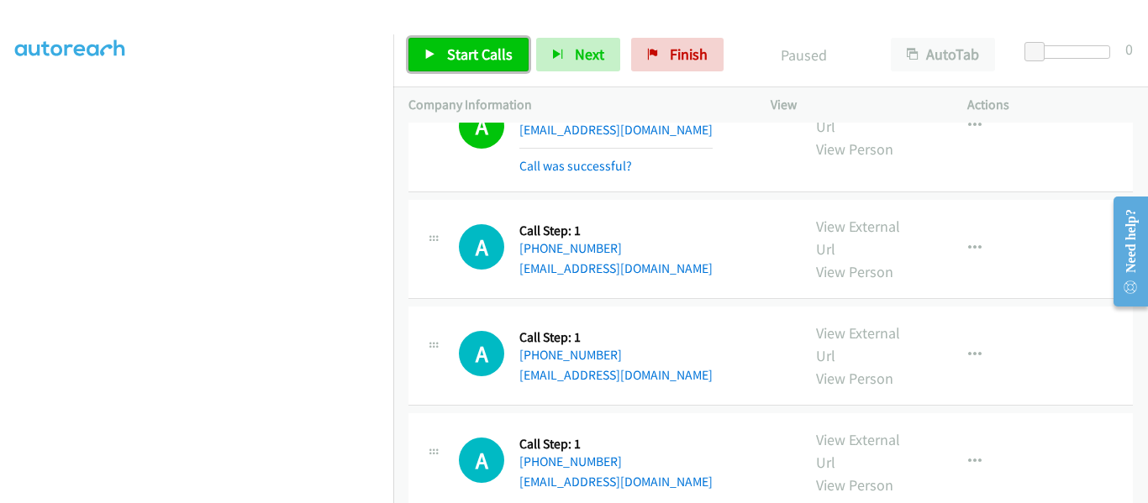
click at [428, 50] on icon at bounding box center [430, 56] width 12 height 12
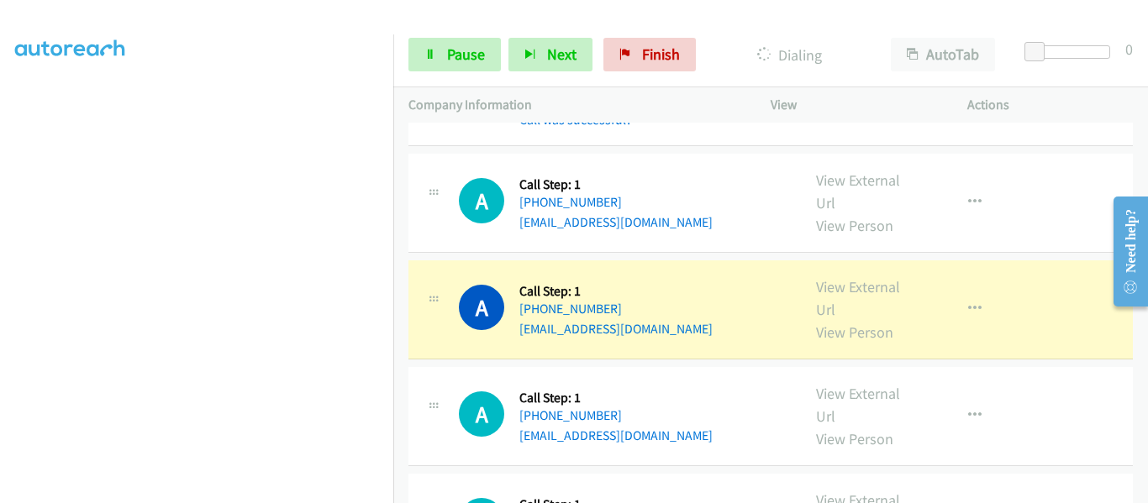
scroll to position [7764, 0]
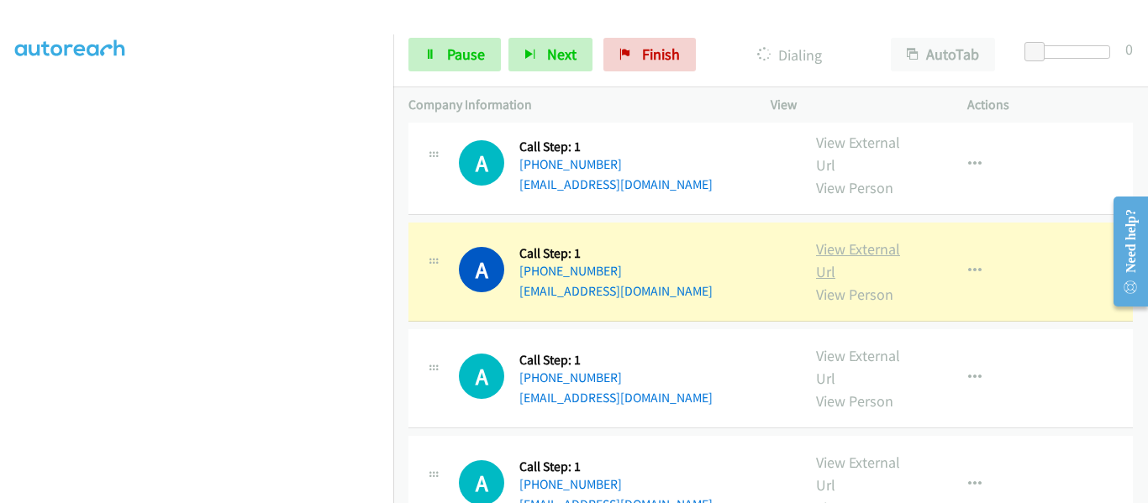
click at [857, 240] on link "View External Url" at bounding box center [858, 261] width 84 height 42
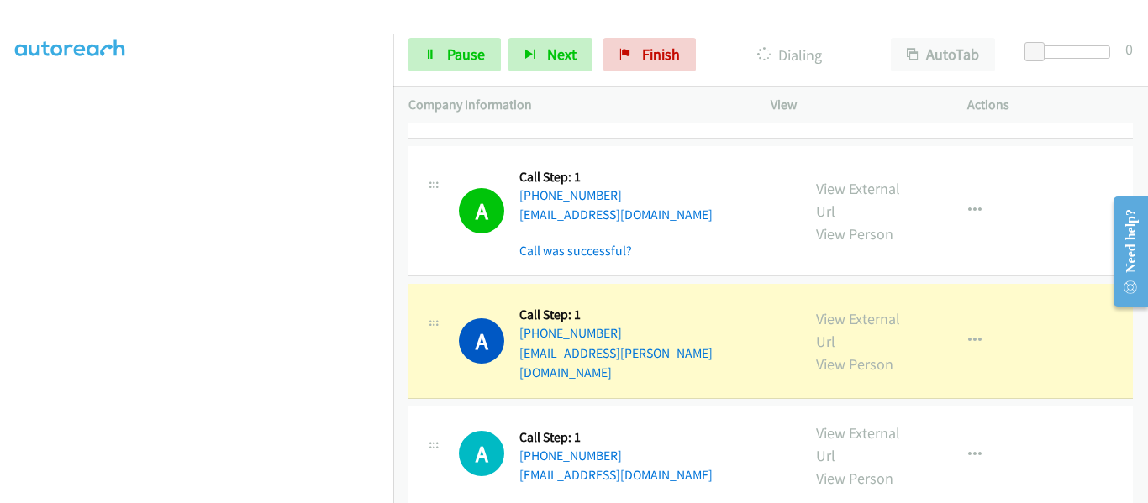
scroll to position [8184, 0]
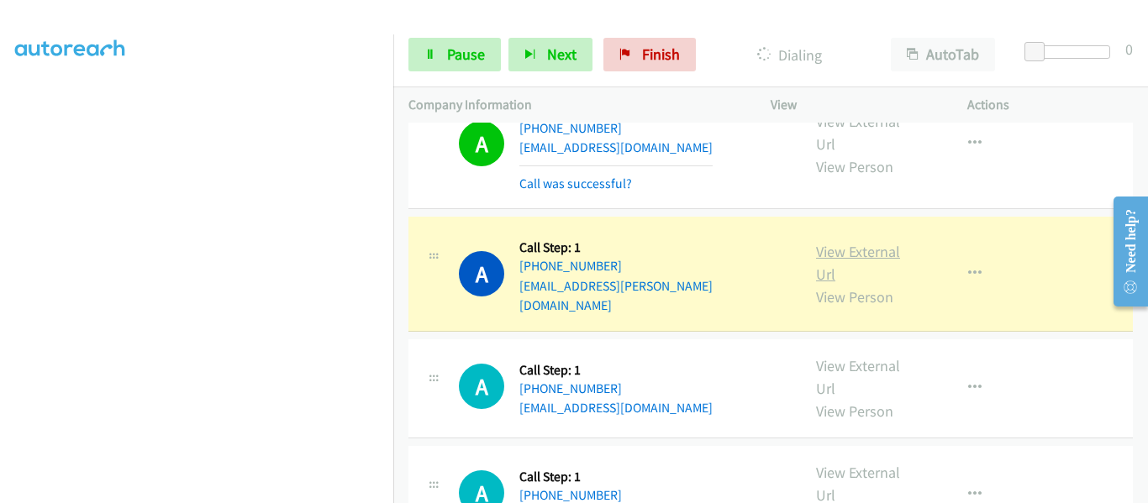
click at [856, 242] on link "View External Url" at bounding box center [858, 263] width 84 height 42
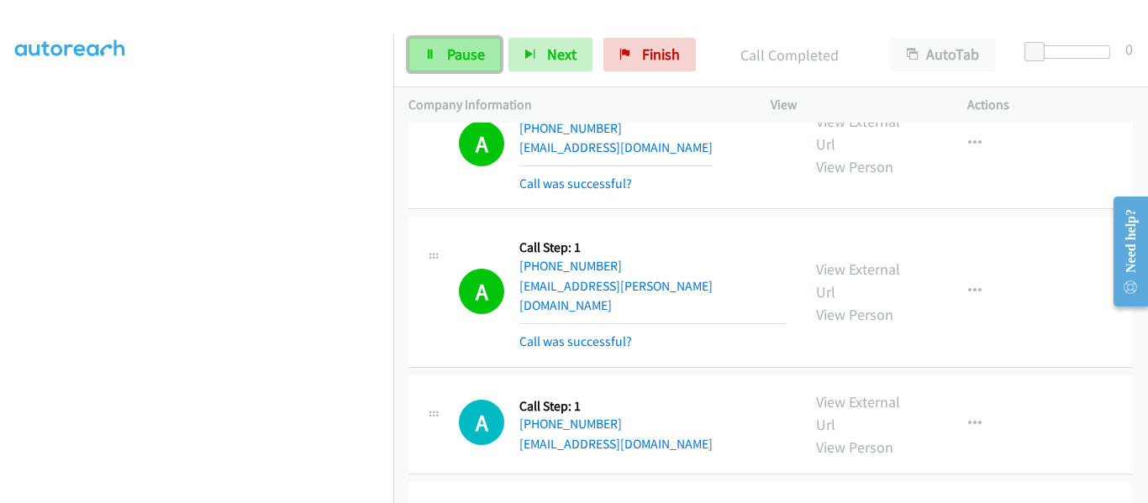
click at [441, 60] on link "Pause" at bounding box center [454, 55] width 92 height 34
